Goal: Task Accomplishment & Management: Complete application form

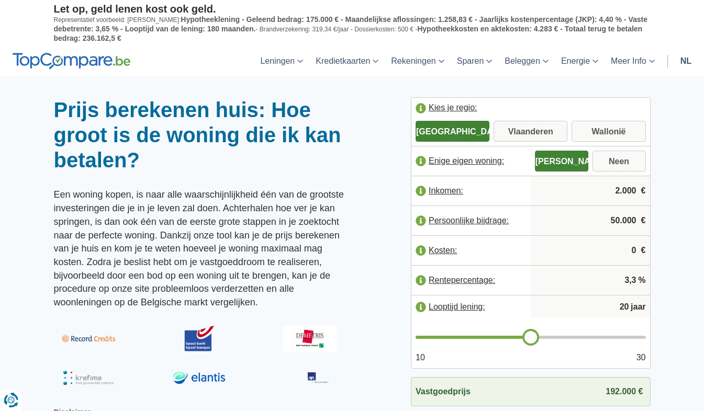
click at [509, 131] on input "Vlaanderen" at bounding box center [530, 132] width 74 height 19
radio input "true"
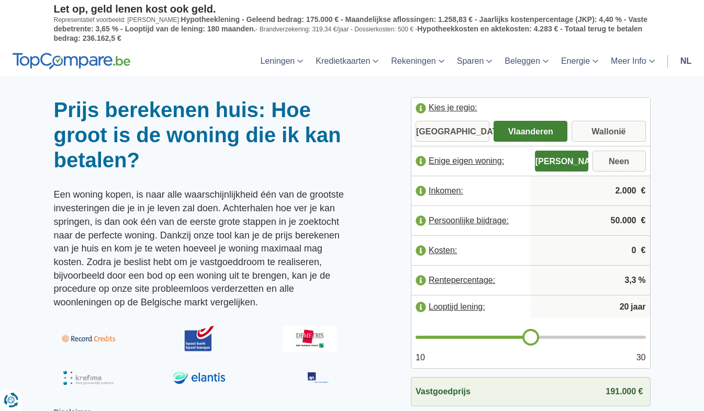
click at [635, 191] on input "2.000" at bounding box center [590, 191] width 111 height 28
type input "2"
type input "4.500"
click at [615, 219] on input "50.000" at bounding box center [590, 221] width 111 height 28
type input "60.000"
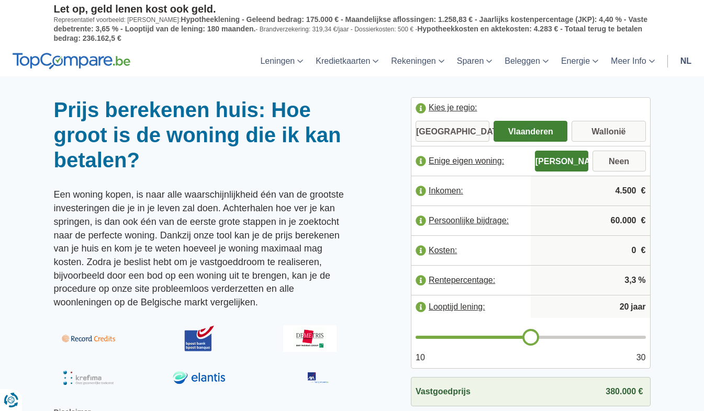
click at [681, 97] on div at bounding box center [352, 97] width 704 height 0
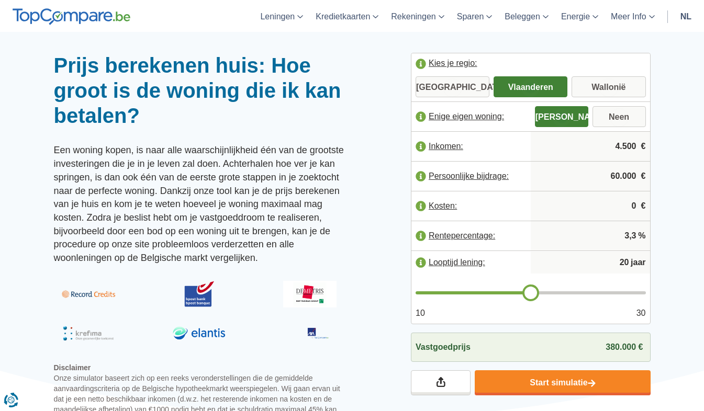
type input "21"
drag, startPoint x: 533, startPoint y: 293, endPoint x: 541, endPoint y: 292, distance: 8.4
type input "21"
click at [541, 292] on input "range" at bounding box center [530, 292] width 230 height 3
click at [617, 346] on span "393.000 €" at bounding box center [623, 347] width 37 height 9
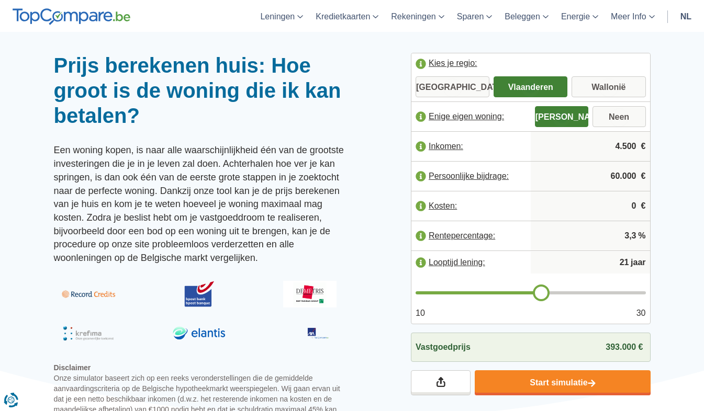
click at [617, 346] on span "393.000 €" at bounding box center [623, 347] width 37 height 9
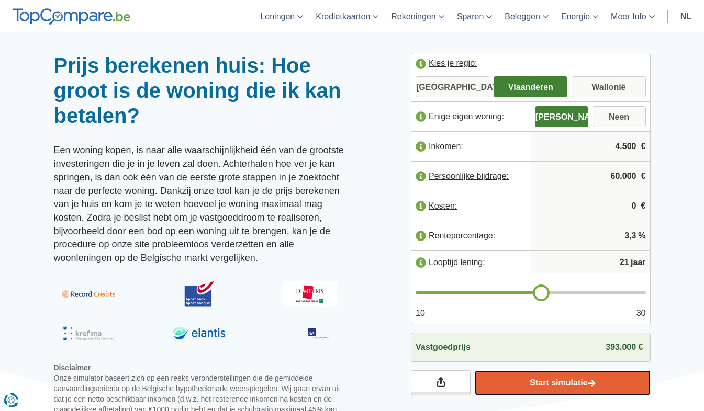
click at [556, 380] on link "Start simulatie" at bounding box center [562, 382] width 175 height 25
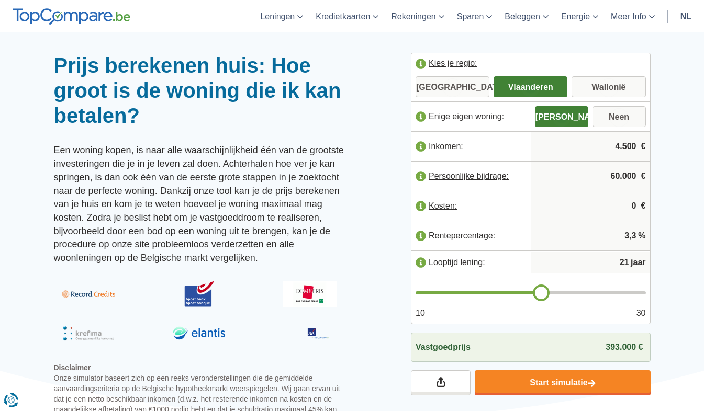
type input "20"
type input "19"
drag, startPoint x: 539, startPoint y: 291, endPoint x: 522, endPoint y: 292, distance: 17.3
type input "19"
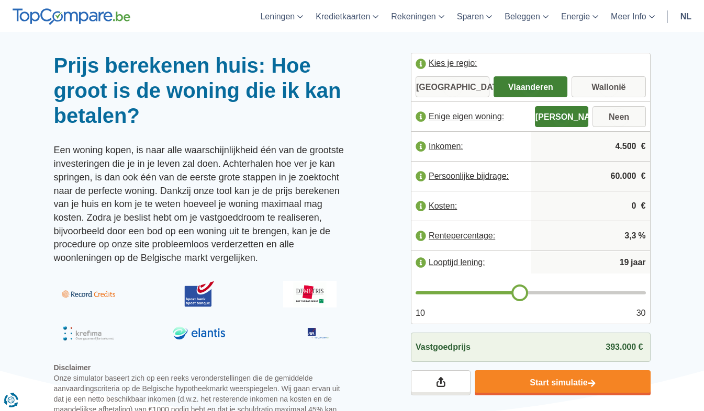
click at [522, 292] on input "range" at bounding box center [530, 292] width 230 height 3
type input "18"
drag, startPoint x: 522, startPoint y: 292, endPoint x: 514, endPoint y: 293, distance: 8.4
type input "18"
click at [514, 293] on input "range" at bounding box center [530, 292] width 230 height 3
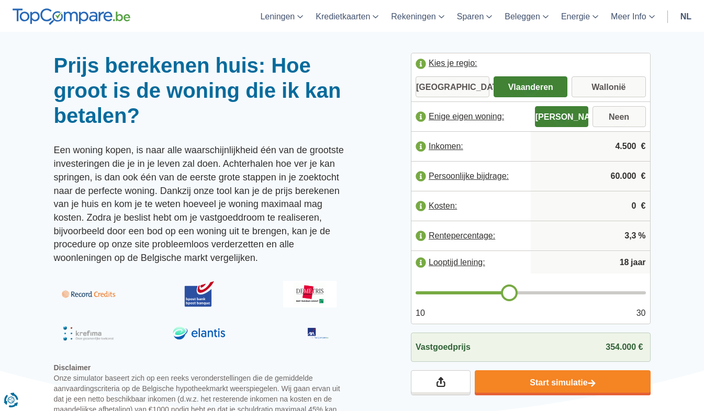
type input "22"
click at [547, 291] on input "range" at bounding box center [530, 292] width 230 height 3
type input "23"
drag, startPoint x: 553, startPoint y: 291, endPoint x: 561, endPoint y: 292, distance: 8.4
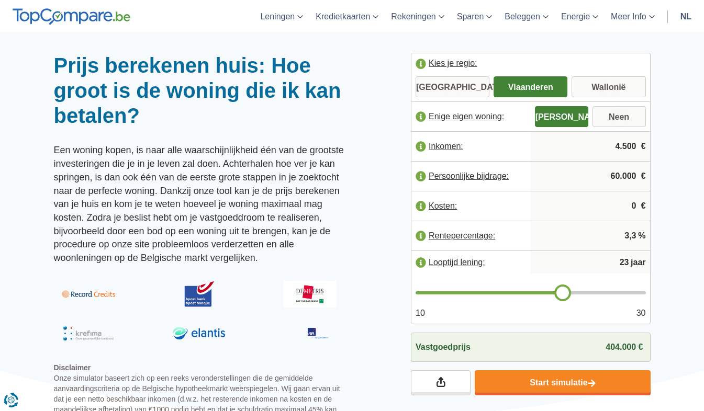
type input "23"
click at [561, 292] on input "range" at bounding box center [530, 292] width 230 height 3
type input "24"
type input "25"
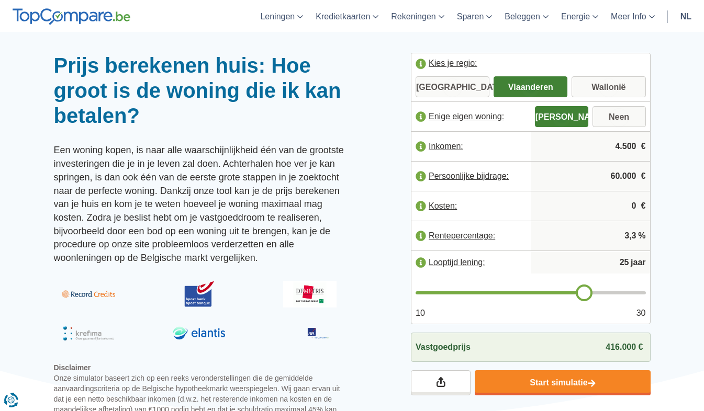
drag, startPoint x: 561, startPoint y: 292, endPoint x: 581, endPoint y: 292, distance: 19.9
type input "25"
click at [581, 292] on input "range" at bounding box center [530, 292] width 230 height 3
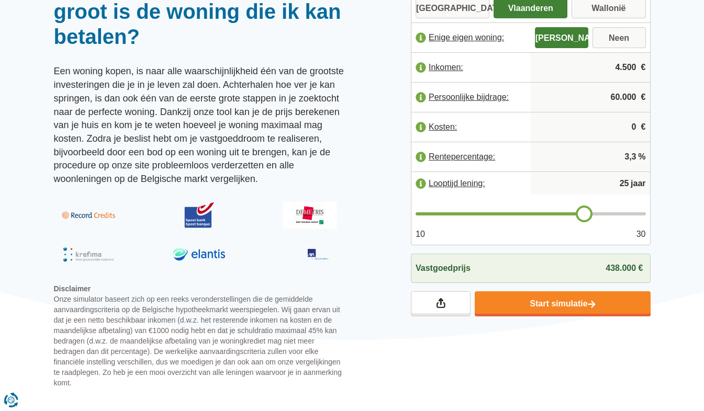
scroll to position [125, 0]
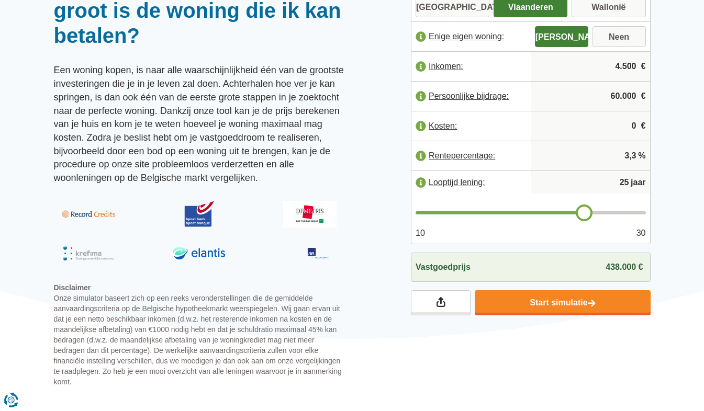
type input "24"
type input "23"
type input "22"
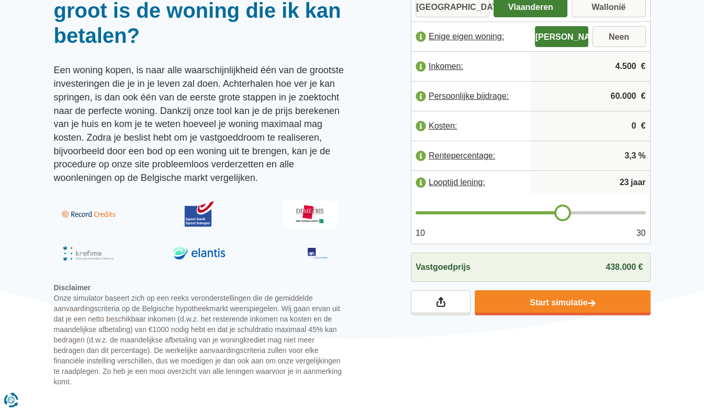
type input "22"
type input "21"
type input "20"
drag, startPoint x: 582, startPoint y: 209, endPoint x: 532, endPoint y: 209, distance: 50.2
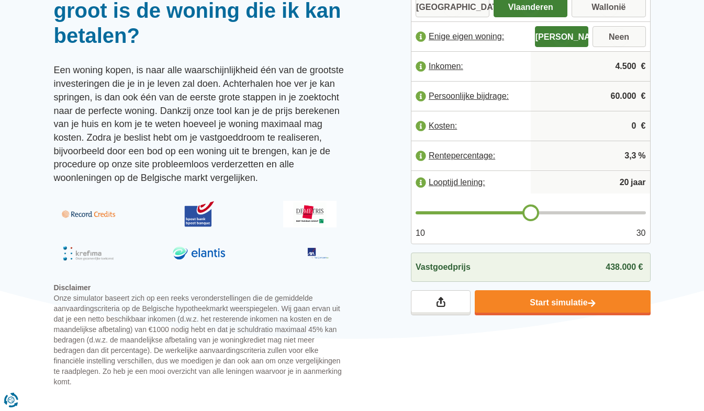
type input "20"
click at [532, 211] on input "range" at bounding box center [530, 212] width 230 height 3
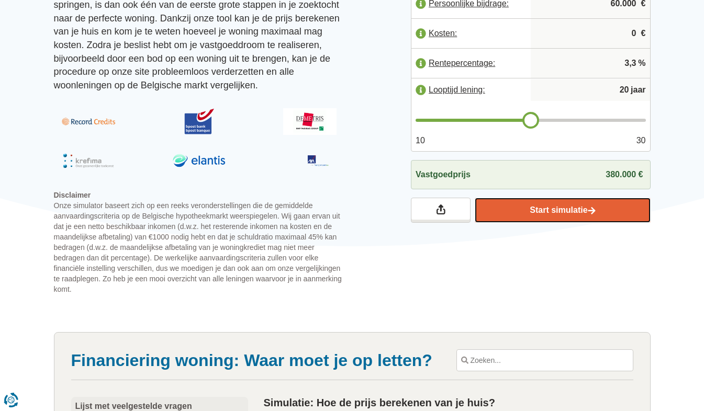
click at [561, 212] on link "Start simulatie" at bounding box center [562, 210] width 175 height 25
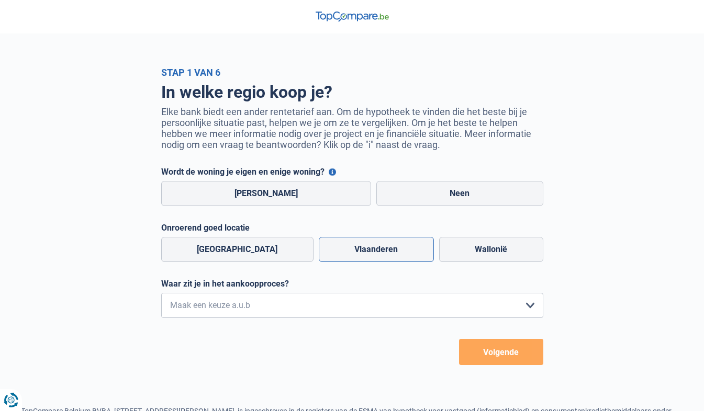
click at [343, 252] on label "Vlaanderen" at bounding box center [376, 249] width 115 height 25
click at [343, 252] on input "Vlaanderen" at bounding box center [376, 249] width 115 height 25
radio input "true"
click at [307, 307] on select "Ik wil me uitsluitend informeren omdat ik op dit moment geen concrete plannen h…" at bounding box center [352, 305] width 382 height 25
select select "1a"
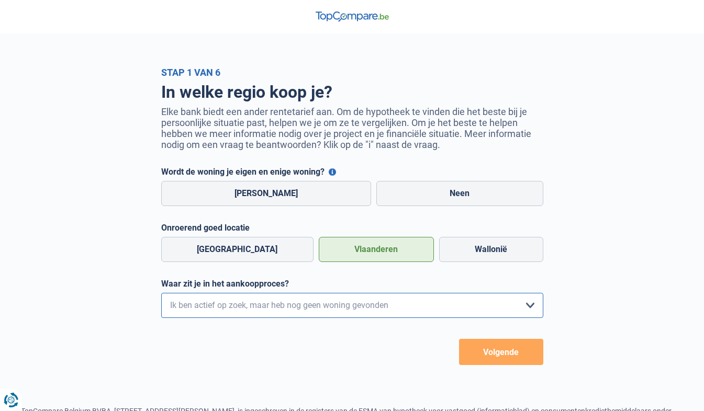
click at [161, 294] on select "Ik wil me uitsluitend informeren omdat ik op dit moment geen concrete plannen h…" at bounding box center [352, 305] width 382 height 25
click at [498, 355] on button "Volgende" at bounding box center [501, 352] width 84 height 26
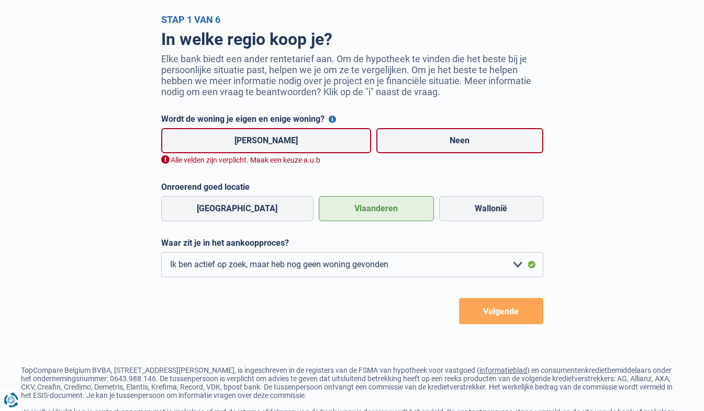
scroll to position [107, 0]
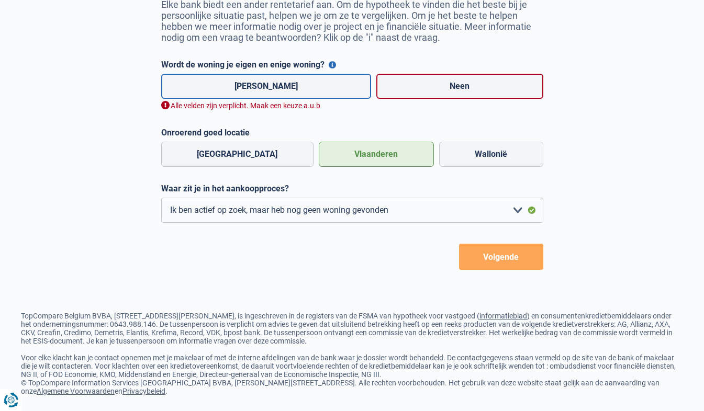
click at [250, 87] on label "[PERSON_NAME]" at bounding box center [266, 86] width 210 height 25
click at [250, 87] on input "[PERSON_NAME]" at bounding box center [266, 86] width 210 height 25
radio input "true"
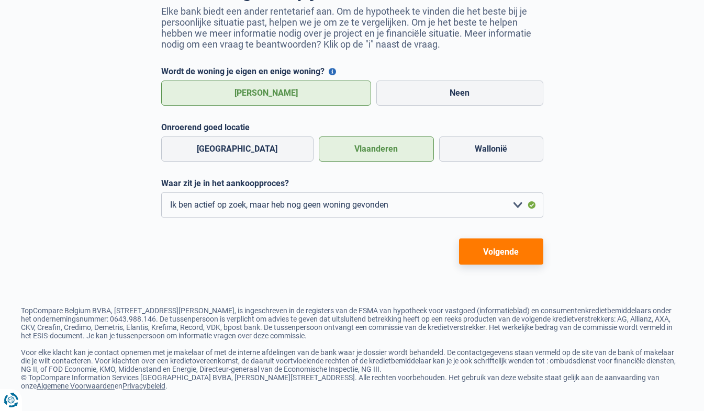
click at [498, 248] on button "Volgende" at bounding box center [501, 252] width 84 height 26
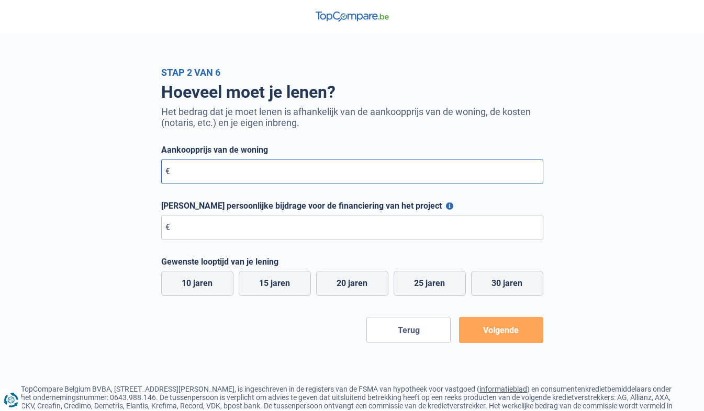
click at [204, 174] on input "Aankoopprijs van de woning" at bounding box center [352, 171] width 382 height 25
type input "390.000"
click at [183, 230] on input "Maximale persoonlijke bijdrage voor de financiering van het project" at bounding box center [352, 227] width 382 height 25
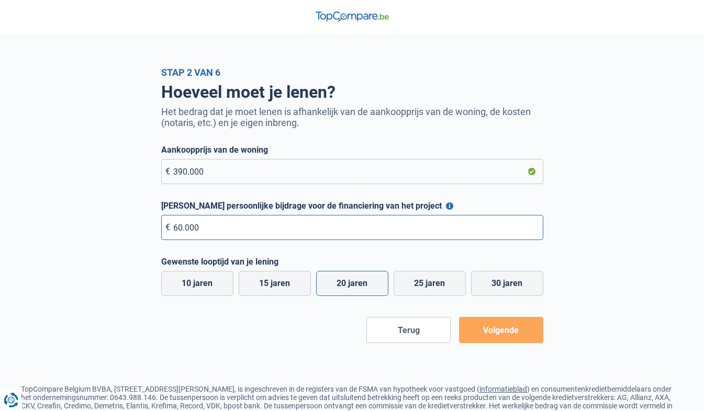
type input "60.000"
click at [356, 285] on label "20 jaren" at bounding box center [352, 283] width 72 height 25
click at [356, 285] on input "20 jaren" at bounding box center [352, 283] width 72 height 25
radio input "true"
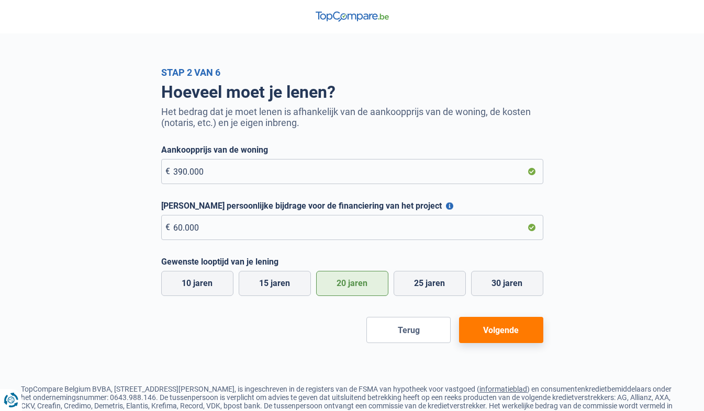
click at [500, 328] on button "Volgende" at bounding box center [501, 330] width 84 height 26
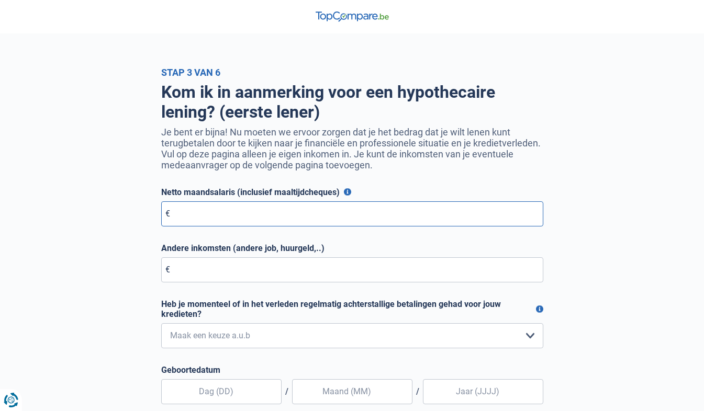
click at [205, 216] on input "Netto maandsalaris (inclusief maaltijdcheques)" at bounding box center [352, 213] width 382 height 25
type input "4.500"
click at [204, 274] on input "Andere inkomsten (andere job, huurgeld,..)" at bounding box center [352, 269] width 382 height 25
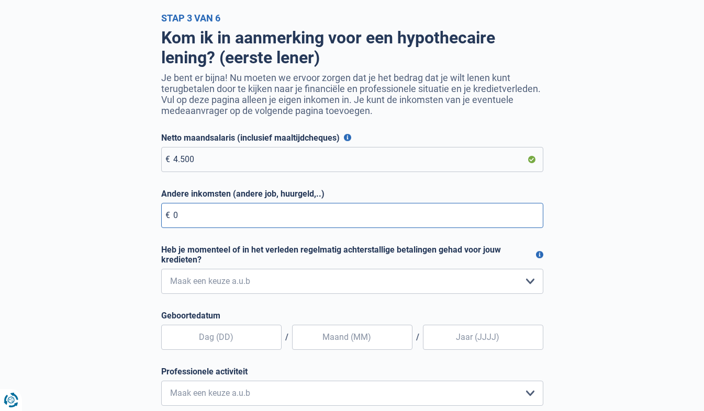
scroll to position [55, 0]
type input "0"
click at [527, 279] on select "Nee, nooit Ja, maar ik heb deze minder dan een jaar geleden afbetaald Ja, maar …" at bounding box center [352, 280] width 382 height 25
select select "0"
click at [161, 269] on select "Nee, nooit Ja, maar ik heb deze minder dan een jaar geleden afbetaald Ja, maar …" at bounding box center [352, 280] width 382 height 25
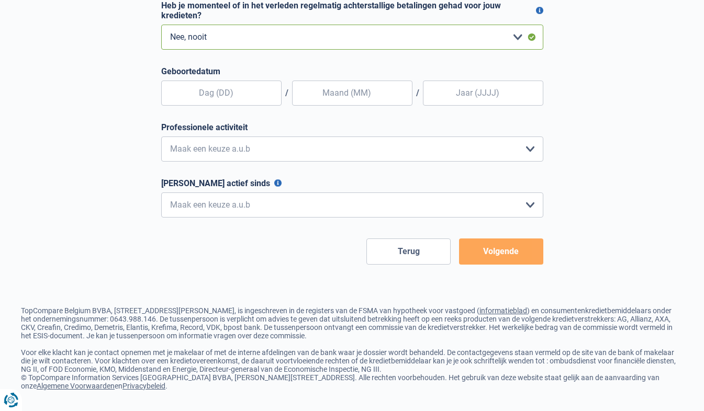
scroll to position [211, 0]
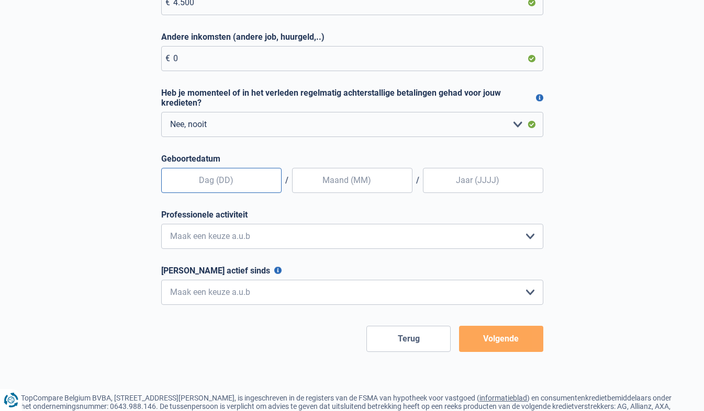
click at [219, 185] on input "text" at bounding box center [221, 180] width 120 height 25
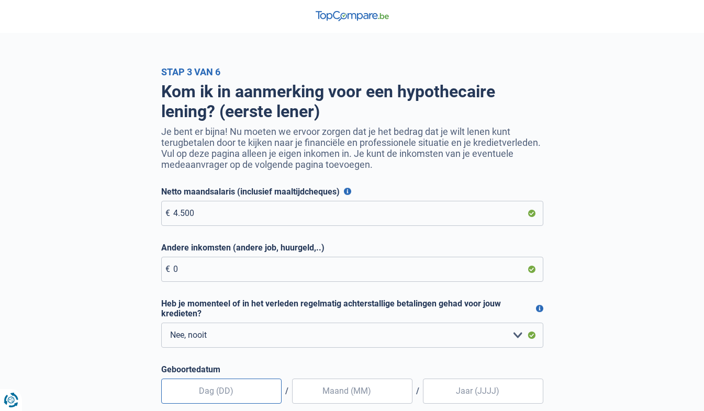
scroll to position [0, 0]
